Goal: Transaction & Acquisition: Purchase product/service

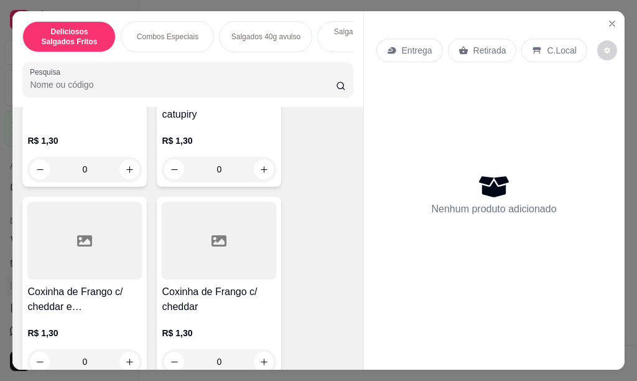
scroll to position [1244, 0]
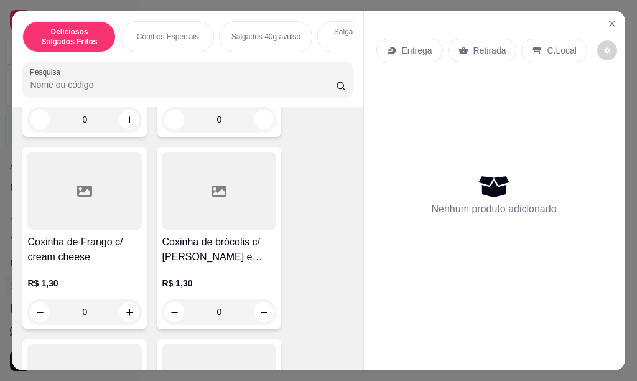
click at [265, 34] on p "Salgados 40g avulso" at bounding box center [265, 37] width 69 height 10
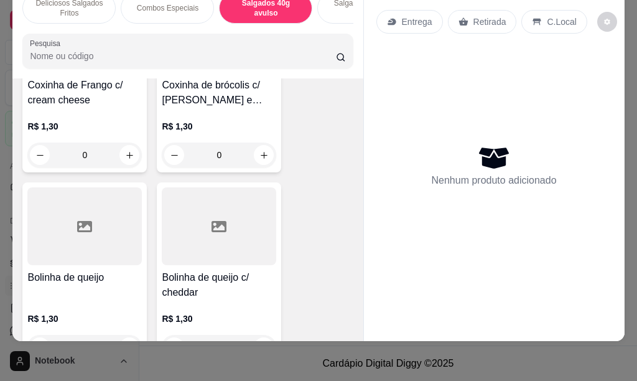
scroll to position [1496, 0]
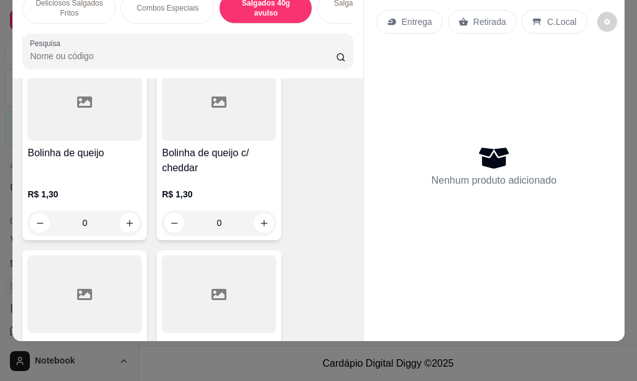
click at [89, 221] on input "0" at bounding box center [85, 222] width 70 height 25
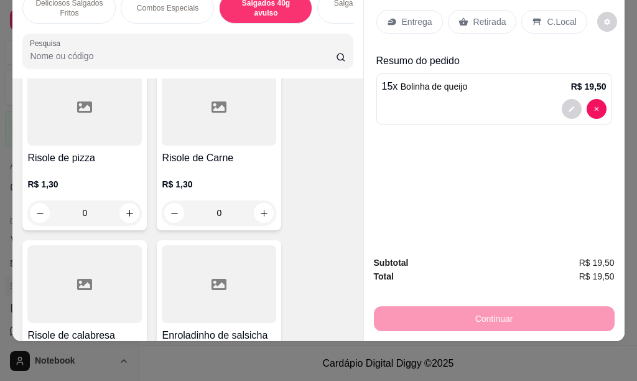
scroll to position [1870, 0]
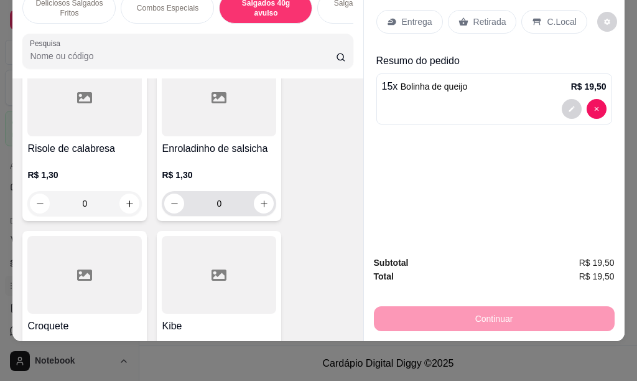
type input "15"
click at [217, 200] on input "0" at bounding box center [219, 203] width 70 height 25
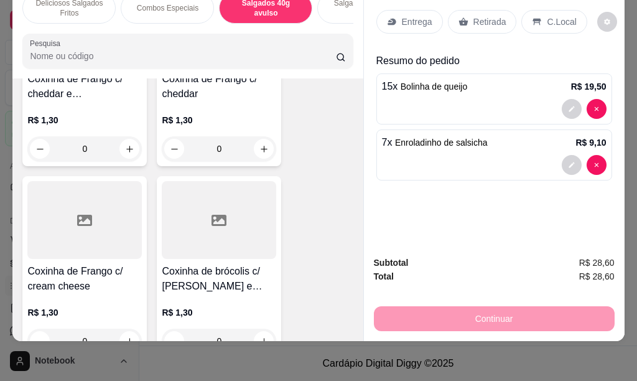
scroll to position [1248, 0]
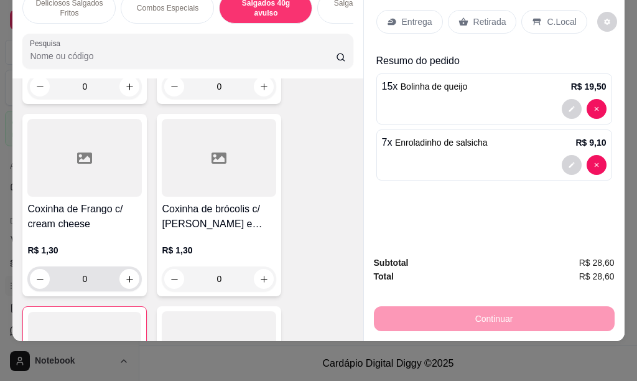
type input "7"
click at [95, 279] on input "0" at bounding box center [85, 278] width 70 height 25
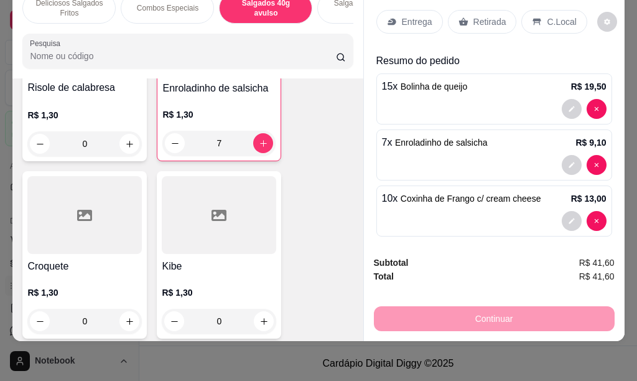
scroll to position [1745, 0]
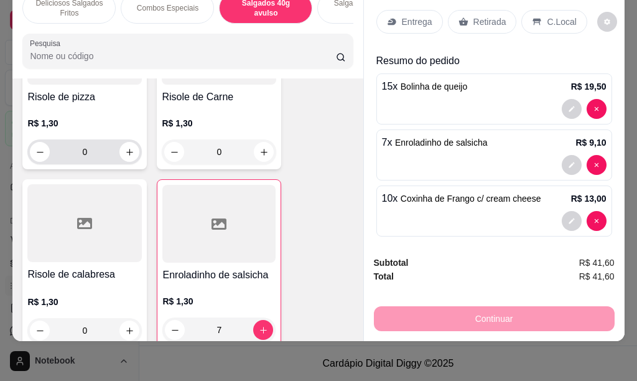
type input "10"
click at [83, 146] on input "0" at bounding box center [85, 151] width 70 height 25
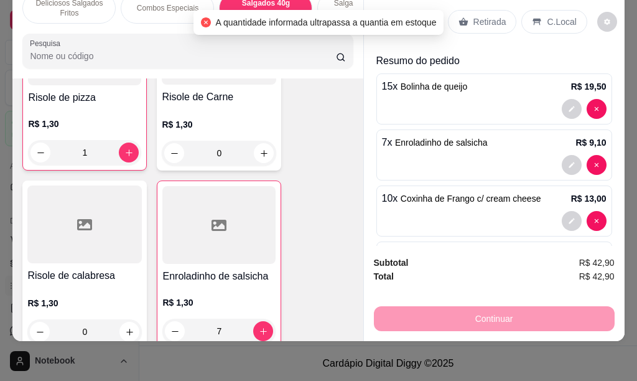
scroll to position [1746, 0]
click at [84, 149] on input "1" at bounding box center [84, 151] width 68 height 25
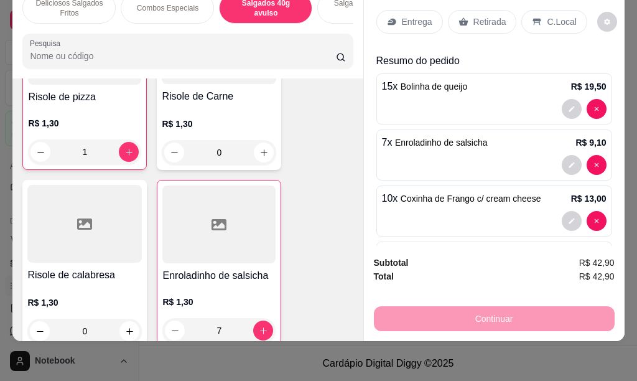
click at [99, 149] on input "1" at bounding box center [84, 151] width 68 height 25
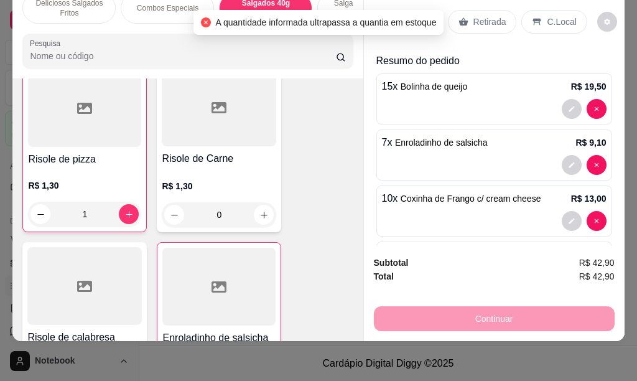
scroll to position [1622, 0]
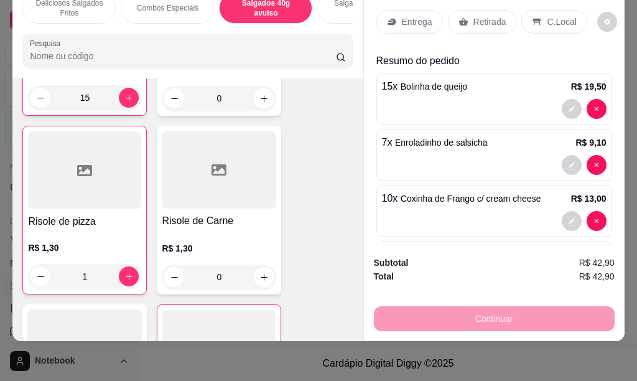
click at [88, 275] on input "1" at bounding box center [84, 276] width 68 height 25
type input "1"
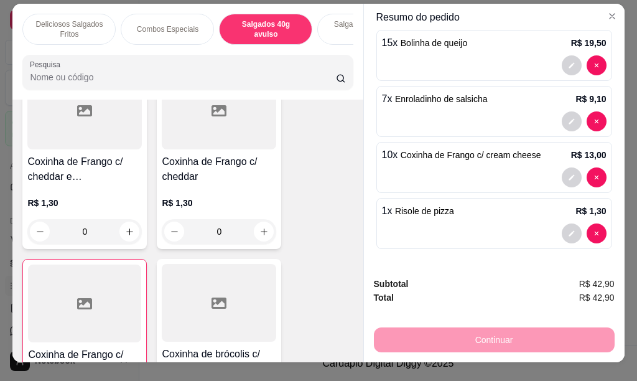
scroll to position [0, 0]
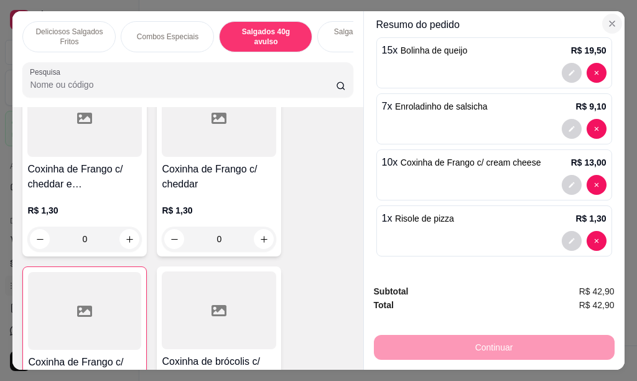
click at [607, 20] on icon "Close" at bounding box center [612, 24] width 10 height 10
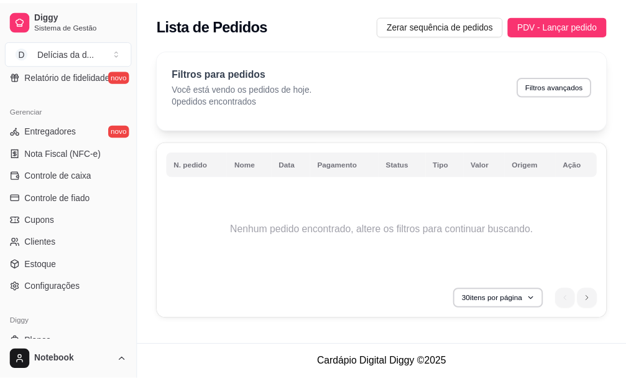
scroll to position [497, 0]
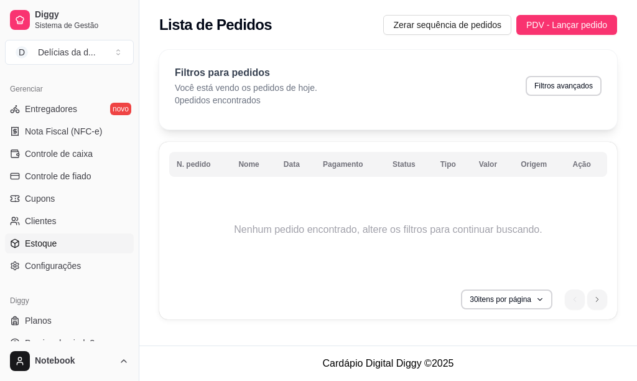
click at [37, 241] on span "Estoque" at bounding box center [41, 243] width 32 height 12
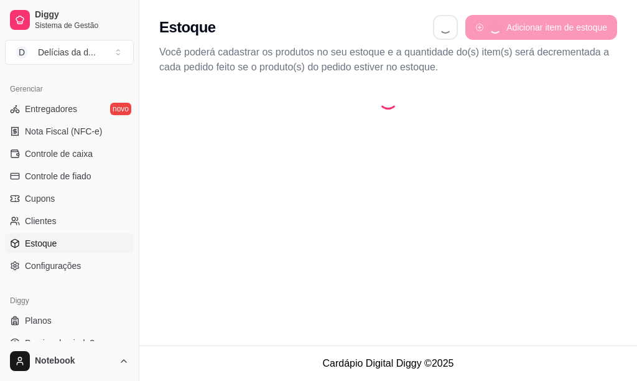
select select "QUANTITY_ORDER"
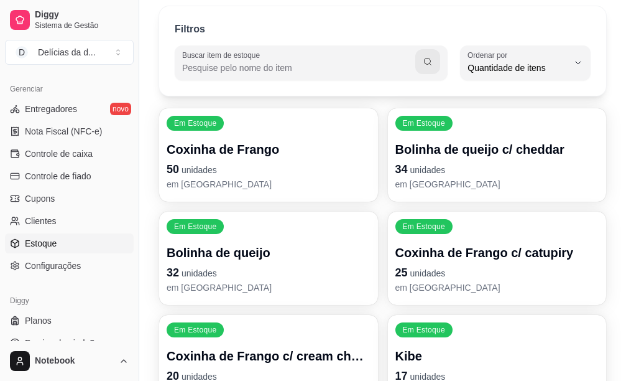
scroll to position [62, 0]
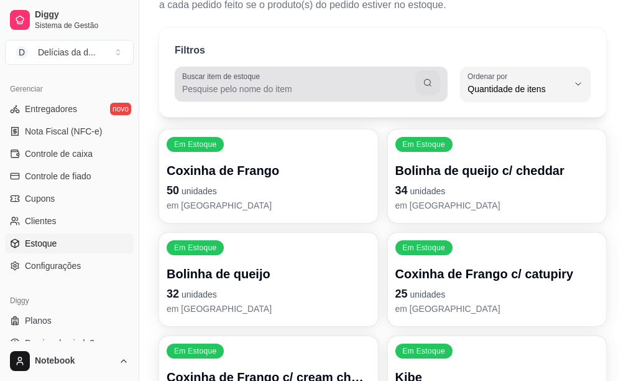
click at [294, 88] on input "Buscar item de estoque" at bounding box center [298, 89] width 233 height 12
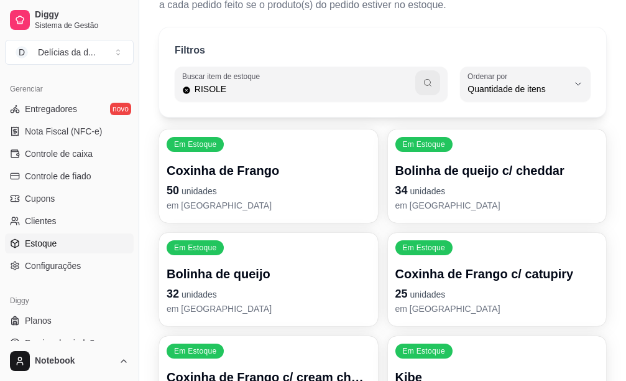
type input "RISOLE"
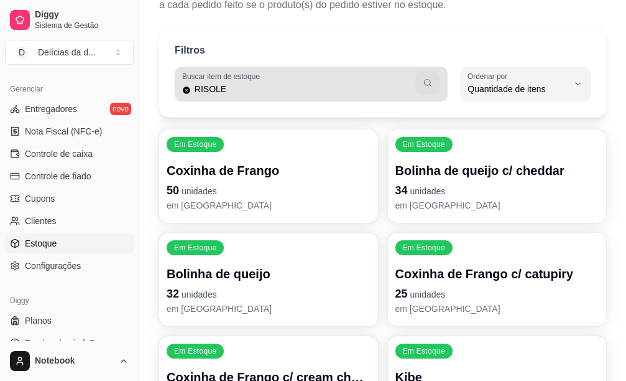
click at [433, 85] on button "button" at bounding box center [428, 83] width 24 height 24
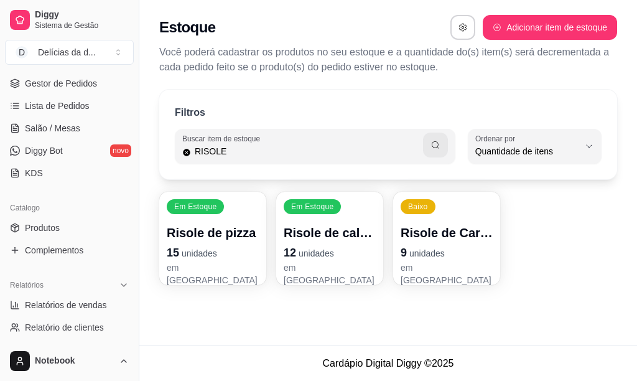
scroll to position [123, 0]
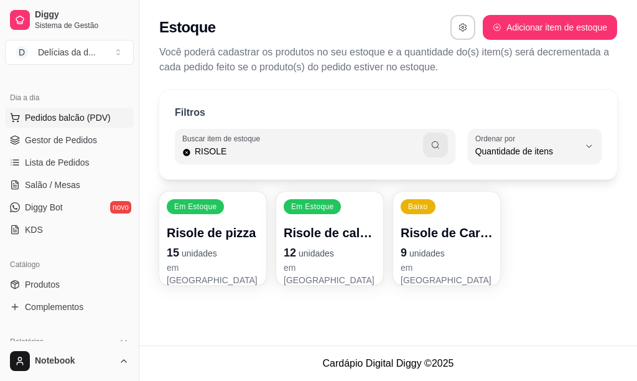
click at [66, 118] on span "Pedidos balcão (PDV)" at bounding box center [68, 117] width 86 height 12
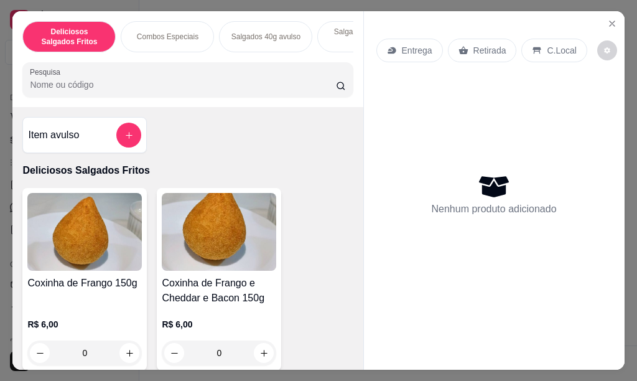
click at [265, 35] on p "Salgados 40g avulso" at bounding box center [265, 37] width 69 height 10
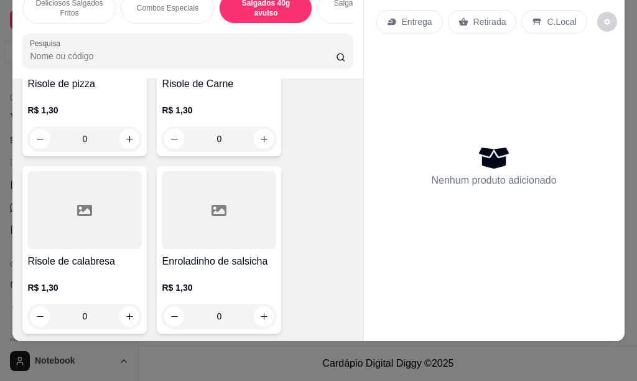
scroll to position [1716, 0]
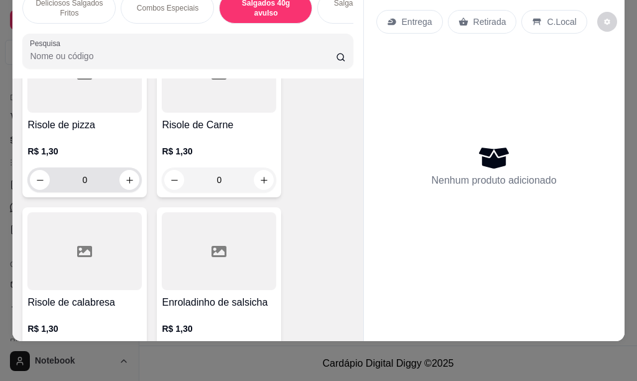
click at [97, 182] on input "0" at bounding box center [85, 179] width 70 height 25
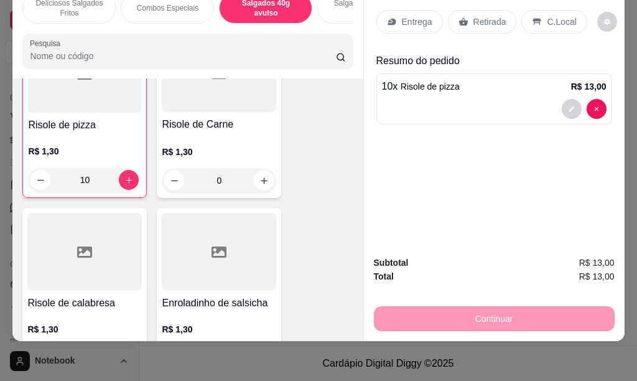
scroll to position [1530, 0]
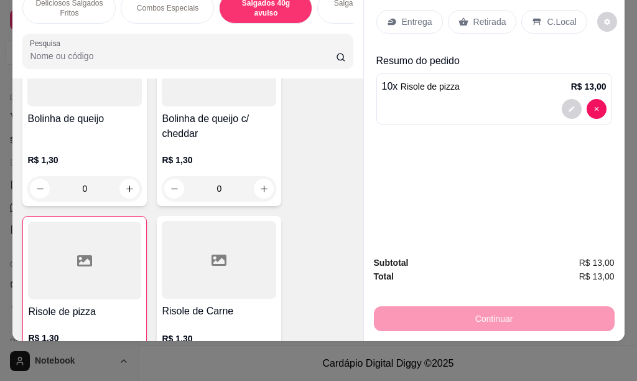
type input "10"
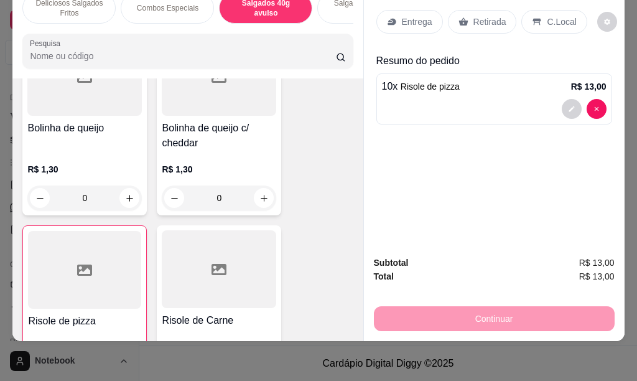
scroll to position [1480, 0]
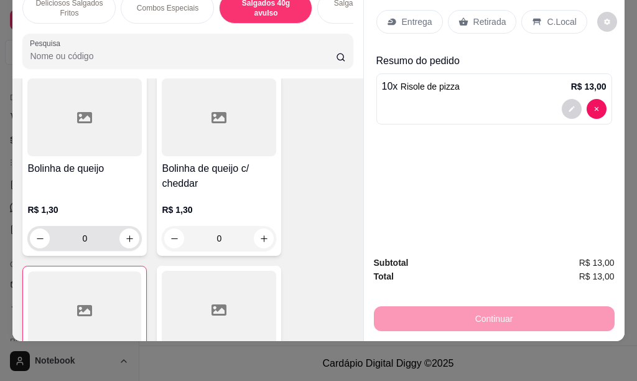
click at [94, 236] on input "0" at bounding box center [85, 238] width 70 height 25
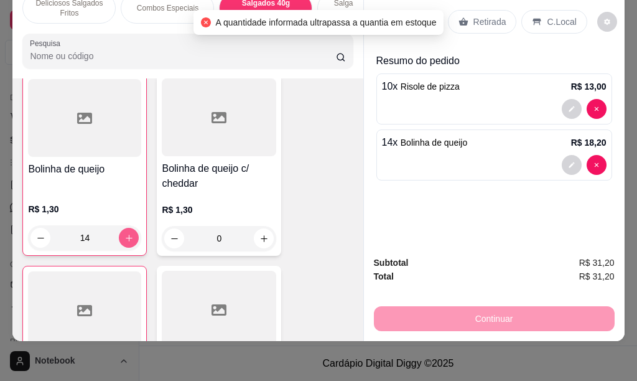
scroll to position [1481, 0]
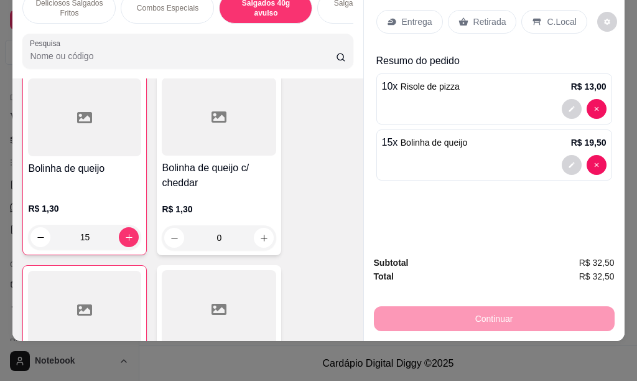
type input "15"
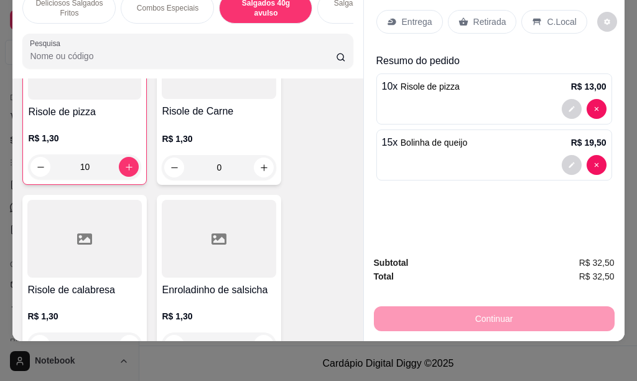
scroll to position [1755, 0]
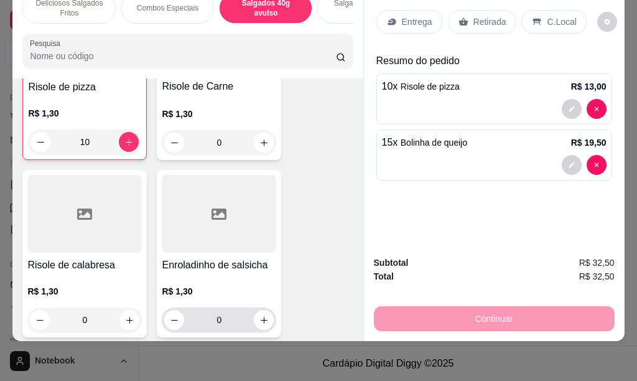
click at [220, 319] on input "0" at bounding box center [219, 319] width 70 height 25
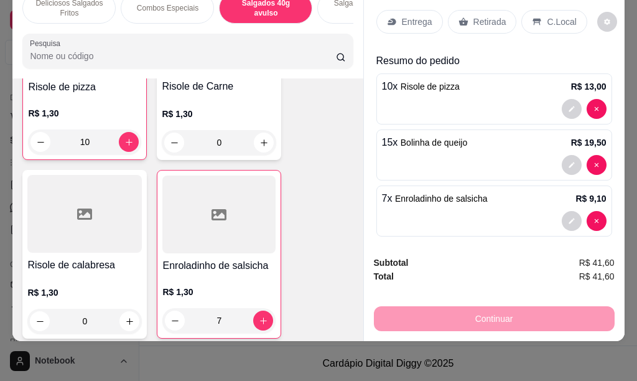
type input "7"
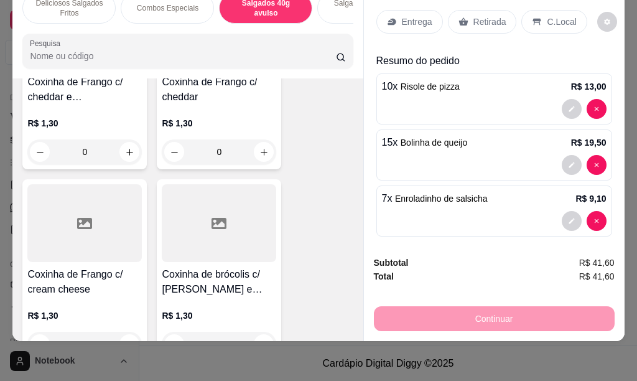
scroll to position [1207, 0]
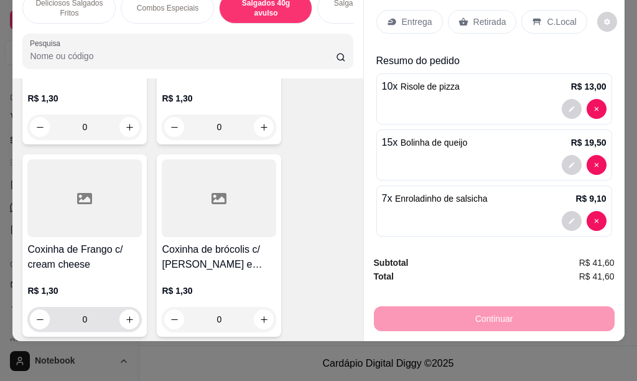
click at [92, 321] on input "0" at bounding box center [85, 319] width 70 height 25
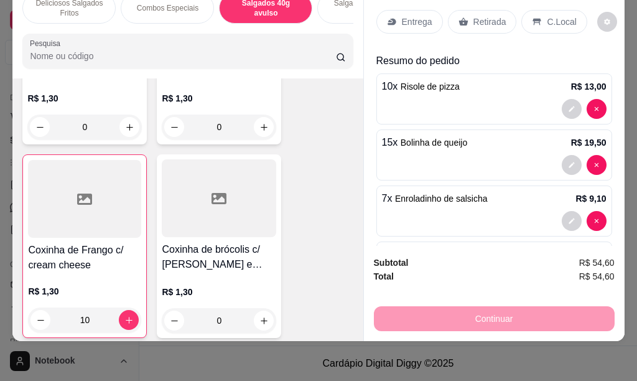
type input "10"
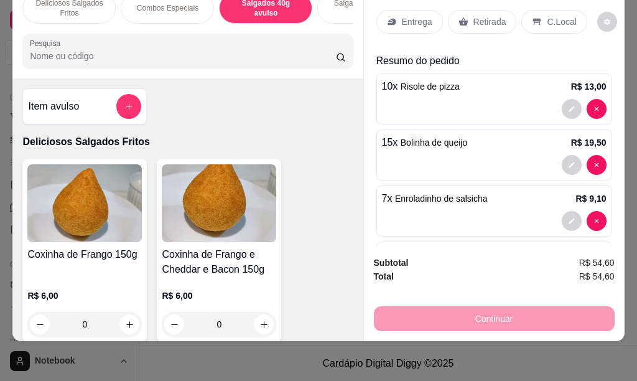
scroll to position [0, 0]
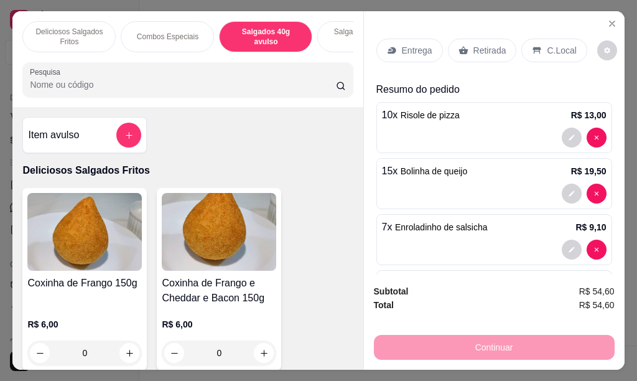
drag, startPoint x: 636, startPoint y: 30, endPoint x: 247, endPoint y: 62, distance: 390.6
click at [282, 61] on div "Deliciosos Salgados Fritos Combos Especiais Salgados 40g avulso Salgados gourme…" at bounding box center [187, 59] width 350 height 96
drag, startPoint x: 145, startPoint y: 46, endPoint x: 336, endPoint y: 62, distance: 191.6
click at [336, 62] on div "Deliciosos Salgados Fritos Combos Especiais Salgados 40g avulso Salgados gourme…" at bounding box center [187, 59] width 350 height 96
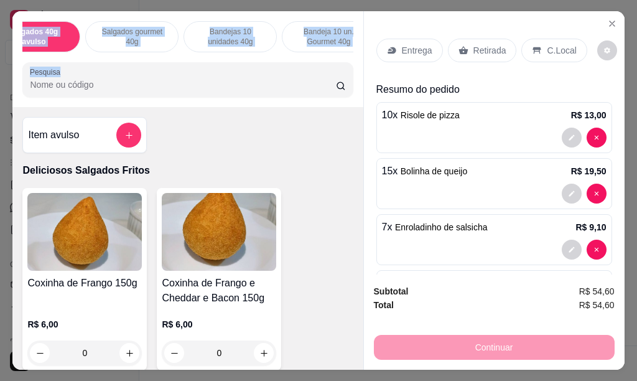
scroll to position [0, 353]
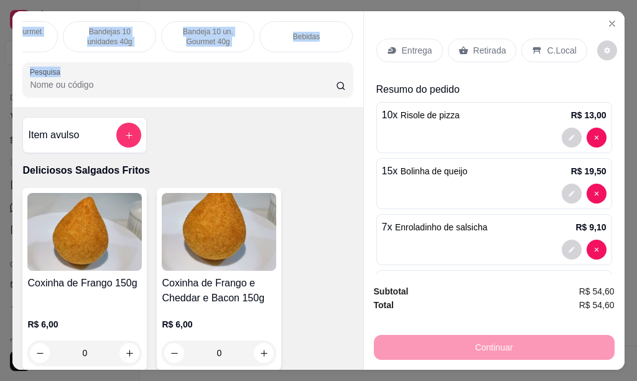
click at [331, 30] on div "Bebidas" at bounding box center [305, 36] width 93 height 31
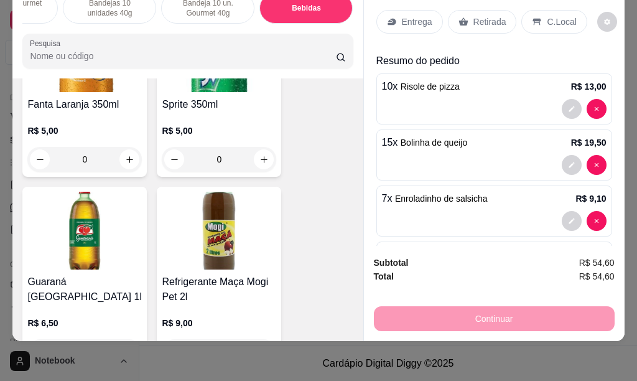
scroll to position [4303, 0]
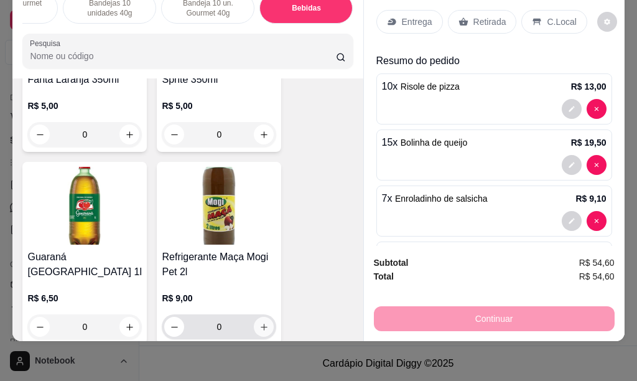
click at [261, 321] on button "increase-product-quantity" at bounding box center [264, 326] width 20 height 20
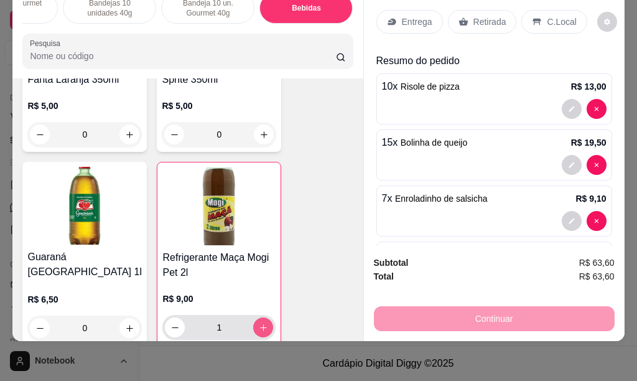
type input "1"
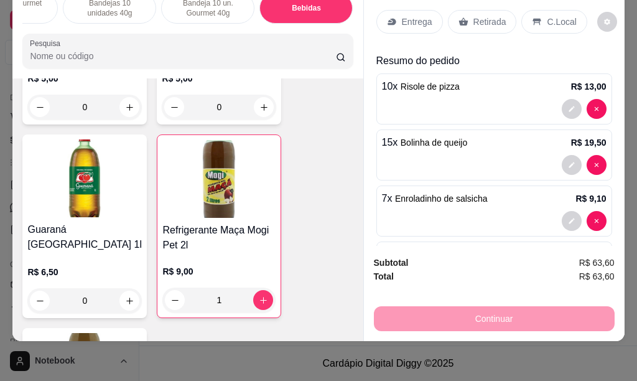
scroll to position [4377, 0]
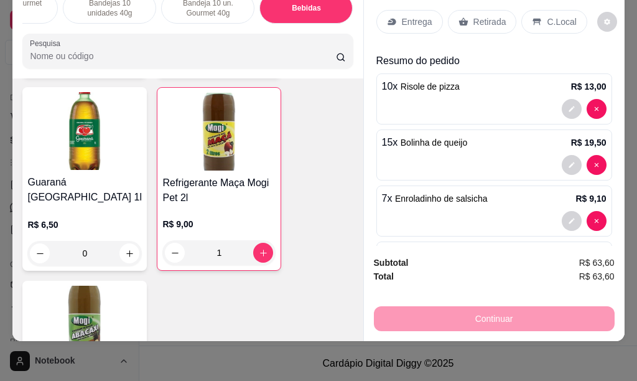
click at [417, 16] on p "Entrega" at bounding box center [417, 22] width 30 height 12
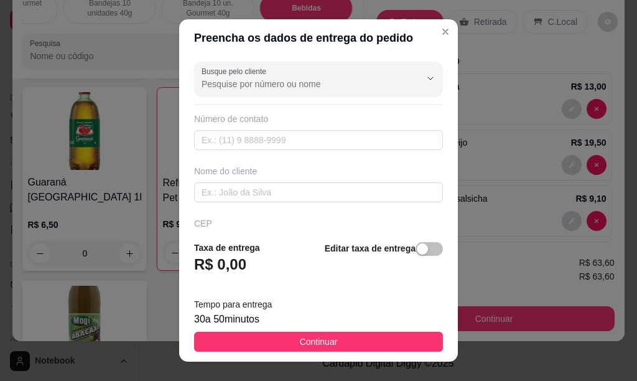
scroll to position [50, 0]
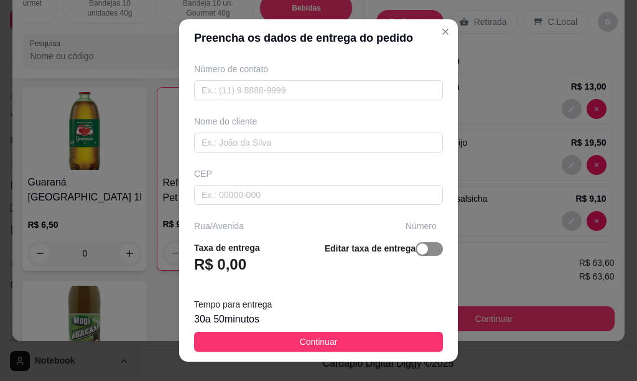
click at [415, 249] on button "button" at bounding box center [428, 249] width 27 height 14
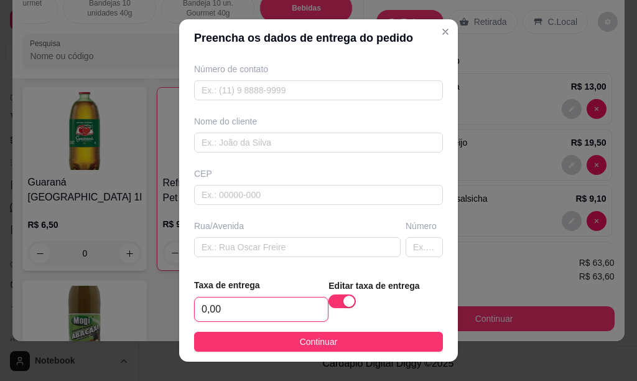
click at [244, 304] on input "0,00" at bounding box center [261, 309] width 133 height 24
type input "4,00"
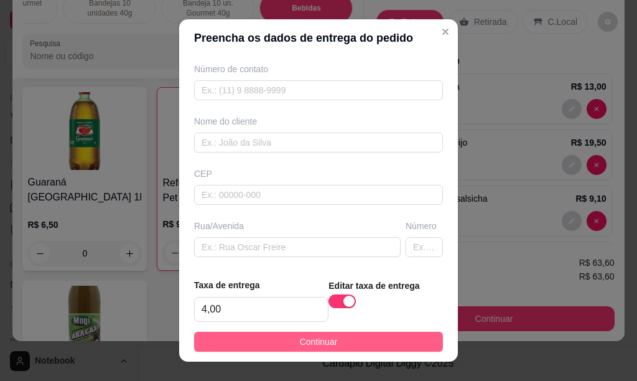
click at [325, 345] on span "Continuar" at bounding box center [319, 342] width 38 height 14
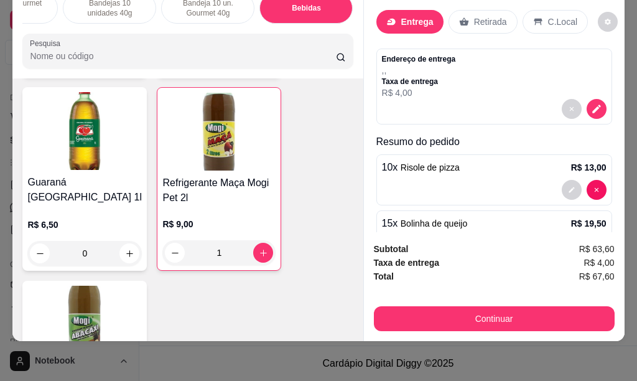
click at [410, 16] on p "Entrega" at bounding box center [417, 22] width 32 height 12
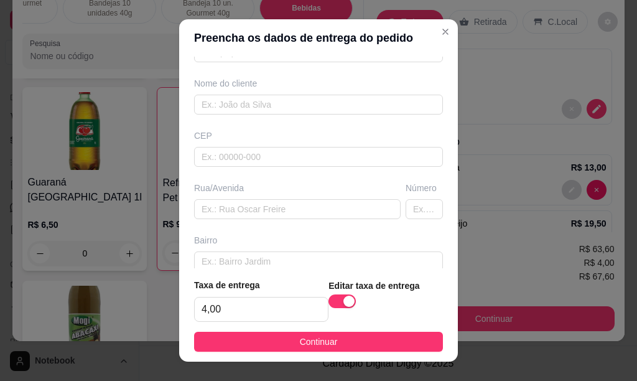
scroll to position [91, 0]
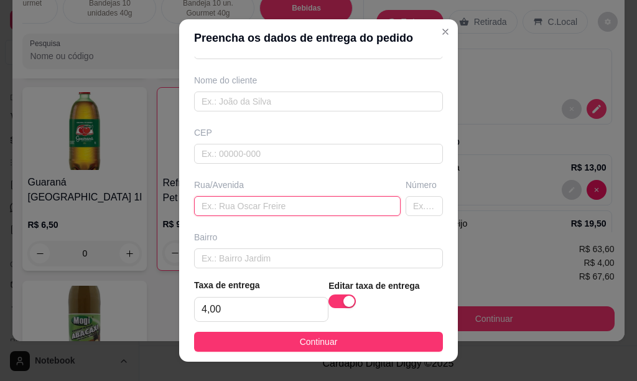
click at [298, 206] on input "text" at bounding box center [297, 206] width 206 height 20
type input "10"
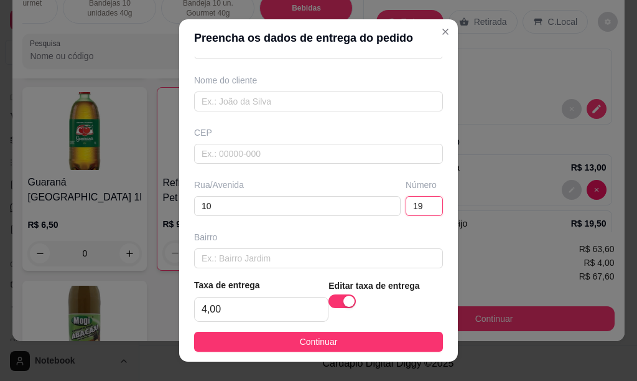
type input "19"
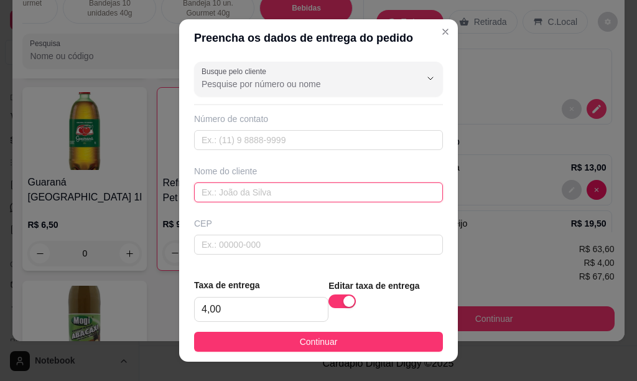
click at [226, 190] on input "text" at bounding box center [318, 192] width 249 height 20
type input "[PERSON_NAME]"
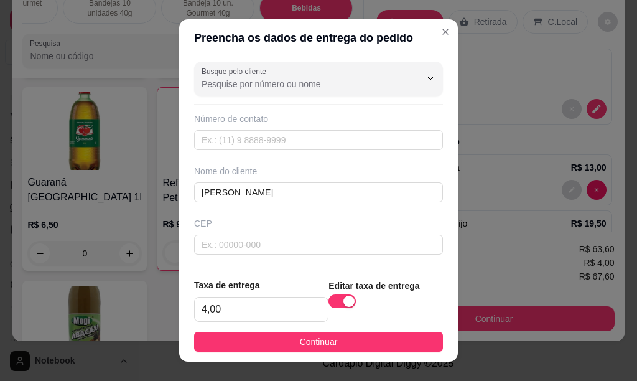
scroll to position [207, 0]
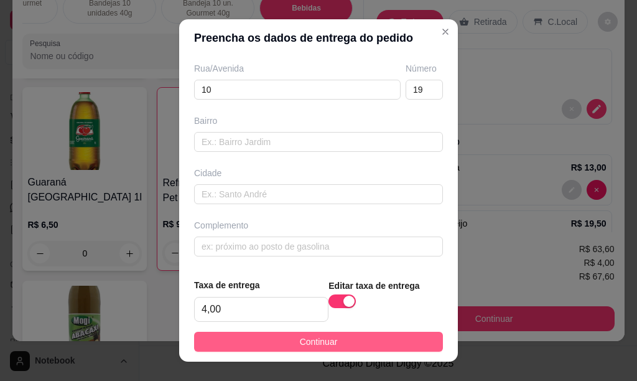
click at [310, 338] on span "Continuar" at bounding box center [319, 342] width 38 height 14
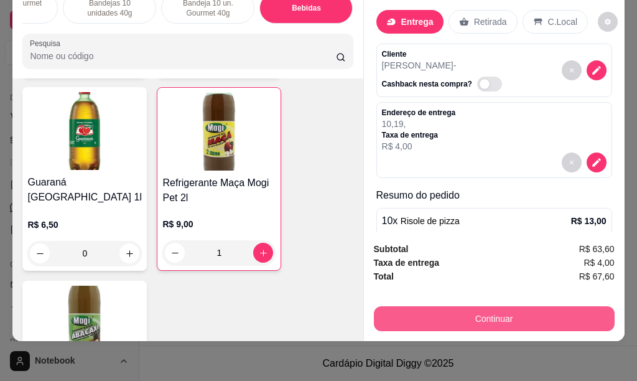
click at [468, 307] on button "Continuar" at bounding box center [494, 318] width 241 height 25
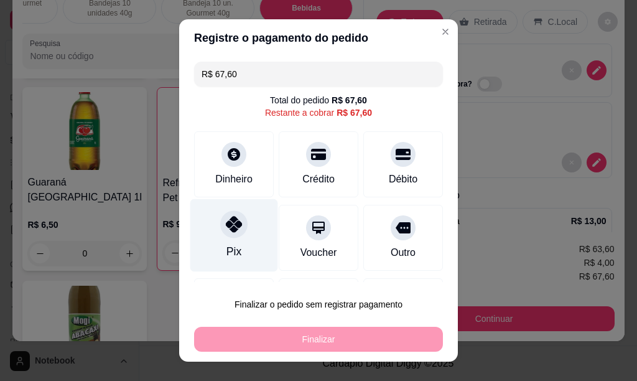
click at [226, 226] on icon at bounding box center [234, 224] width 16 height 16
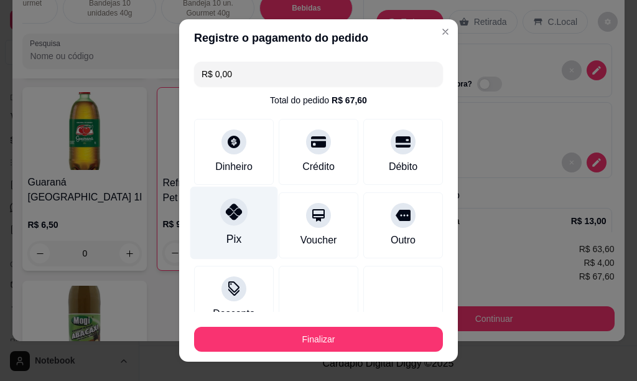
type input "R$ 0,00"
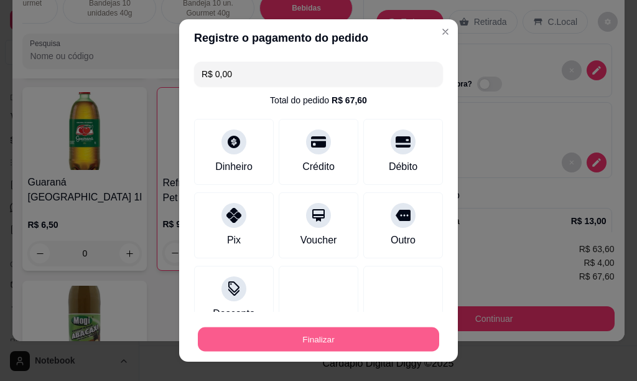
click at [316, 333] on button "Finalizar" at bounding box center [318, 339] width 241 height 24
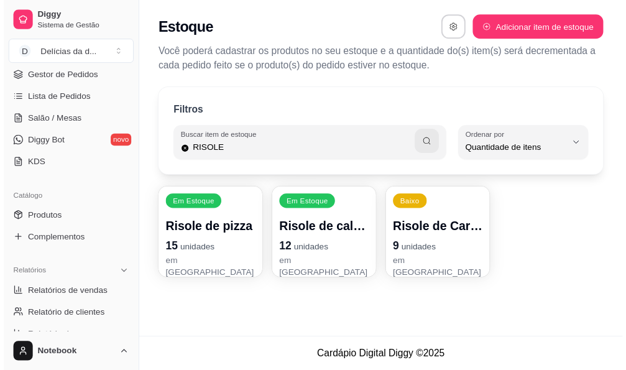
scroll to position [124, 0]
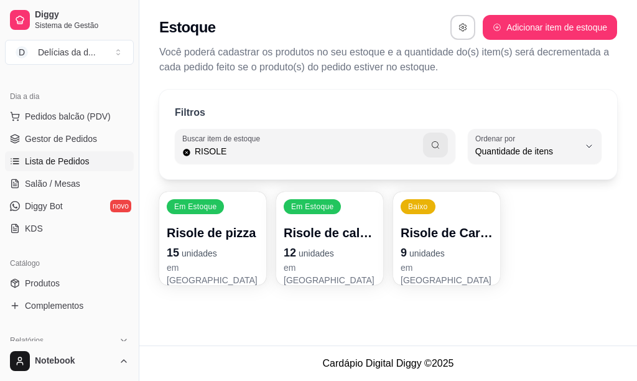
click at [73, 160] on span "Lista de Pedidos" at bounding box center [57, 161] width 65 height 12
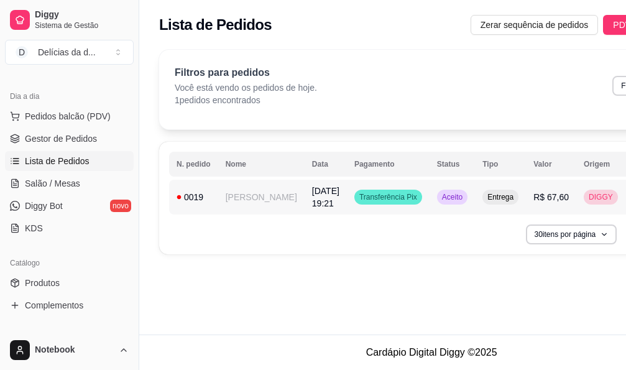
click at [236, 200] on td "[PERSON_NAME]" at bounding box center [261, 197] width 86 height 35
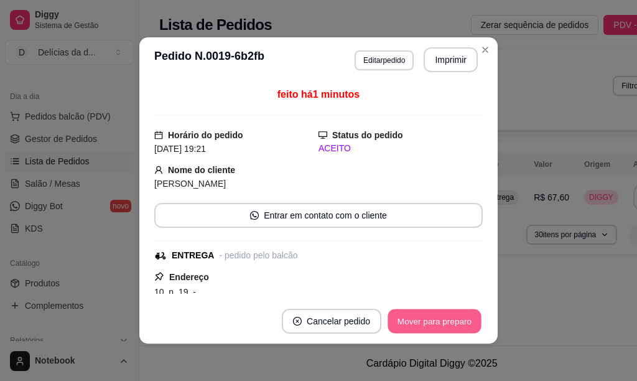
click at [416, 323] on button "Mover para preparo" at bounding box center [433, 321] width 93 height 24
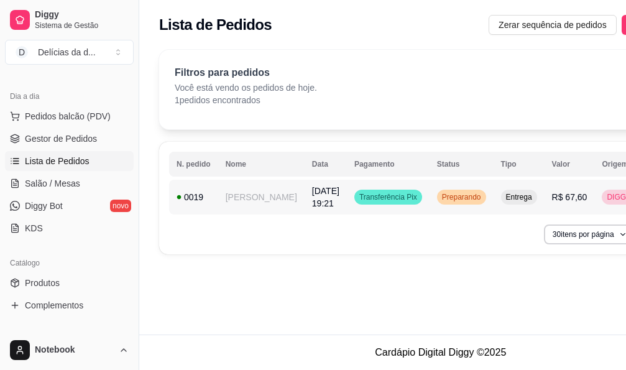
click at [234, 193] on td "[PERSON_NAME]" at bounding box center [261, 197] width 86 height 35
